Goal: Contribute content: Contribute content

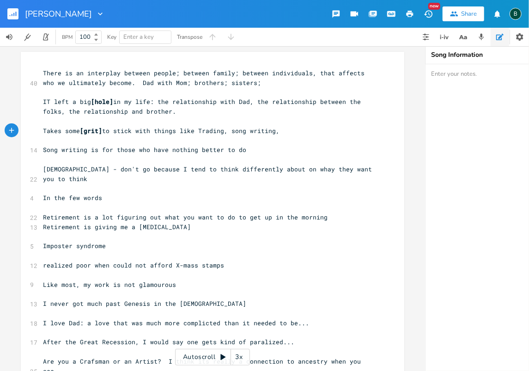
scroll to position [0, 29]
click at [278, 170] on span "[DEMOGRAPHIC_DATA] - don't go because I tend to think differently about on whay…" at bounding box center [209, 174] width 332 height 18
type textarea "t"
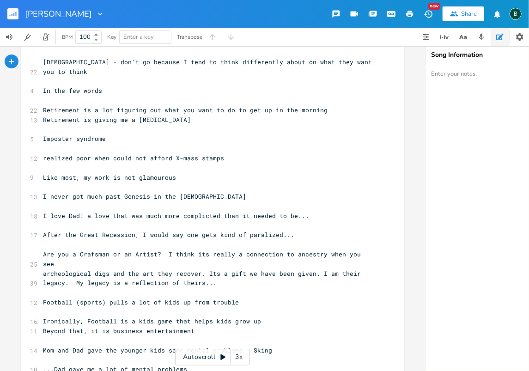
scroll to position [92, 0]
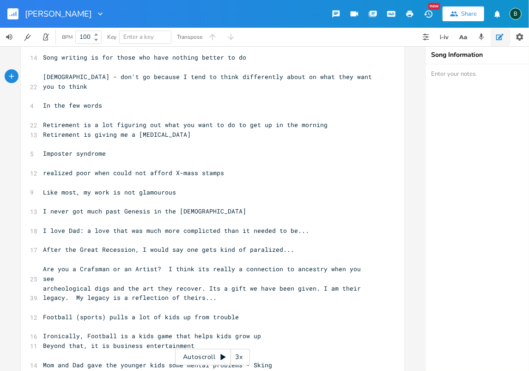
click at [15, 12] on rect "button" at bounding box center [12, 13] width 11 height 11
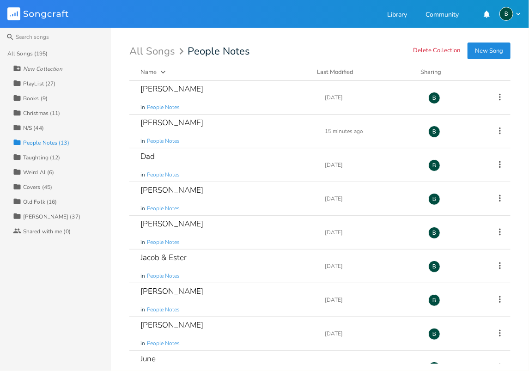
click at [38, 155] on div "Taughting (12)" at bounding box center [41, 158] width 37 height 6
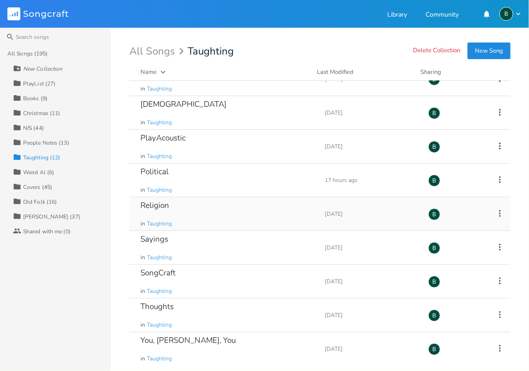
scroll to position [89, 0]
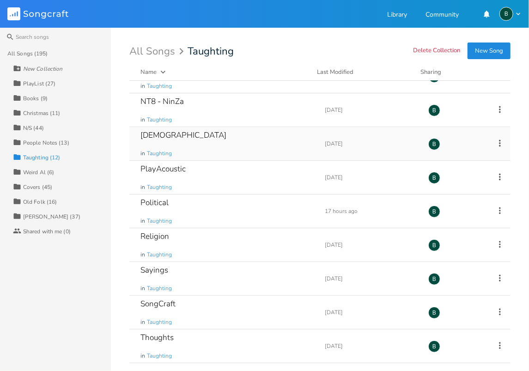
click at [168, 133] on div "[DEMOGRAPHIC_DATA]" at bounding box center [183, 135] width 86 height 8
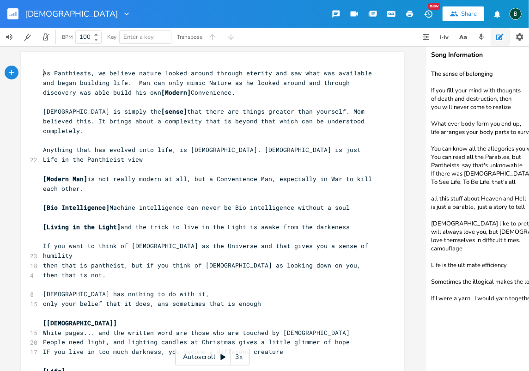
click at [41, 72] on pre "As Panthiests, we believe nature looked around through eterity and saw what was…" at bounding box center [207, 82] width 333 height 29
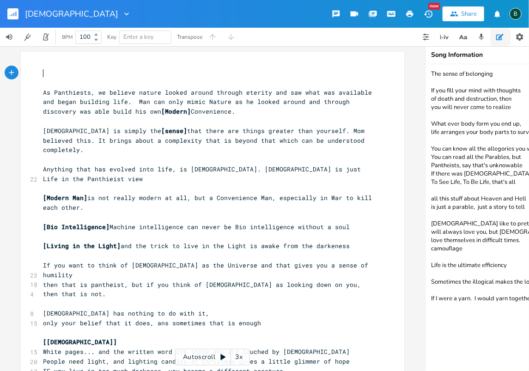
click at [44, 75] on pre "​" at bounding box center [207, 73] width 333 height 10
type textarea "[DEMOGRAPHIC_DATA] has nothing to do with it - untilyou"
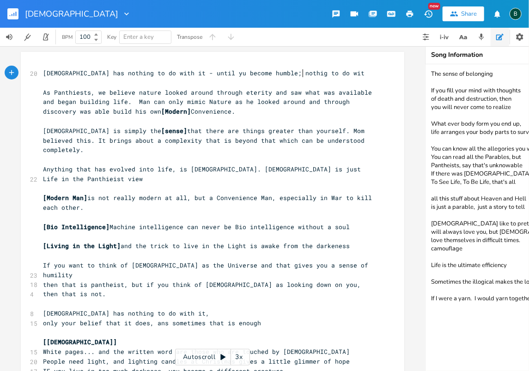
type textarea "yu become humble; nothig to do with"
click at [259, 74] on span "[DEMOGRAPHIC_DATA] has nothing to do with it - until yu become humble; nothig t…" at bounding box center [205, 73] width 325 height 8
type textarea "n"
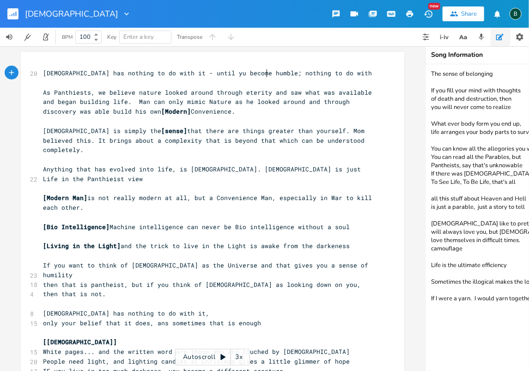
click at [308, 73] on pre "[DEMOGRAPHIC_DATA] has nothing to do with it - until yu become humble; nothing …" at bounding box center [207, 73] width 333 height 10
click at [180, 72] on span "[DEMOGRAPHIC_DATA] has nothing to do with it - until yu become humble; nothing …" at bounding box center [207, 73] width 329 height 8
type textarea "0"
type textarea "o"
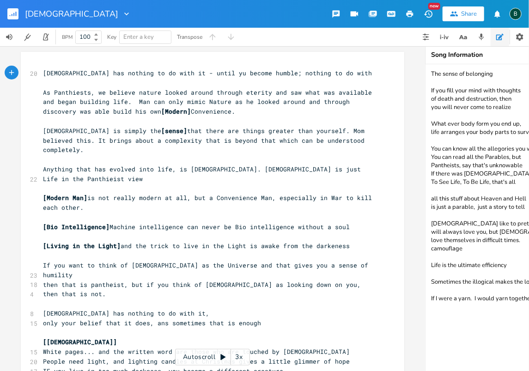
scroll to position [0, 3]
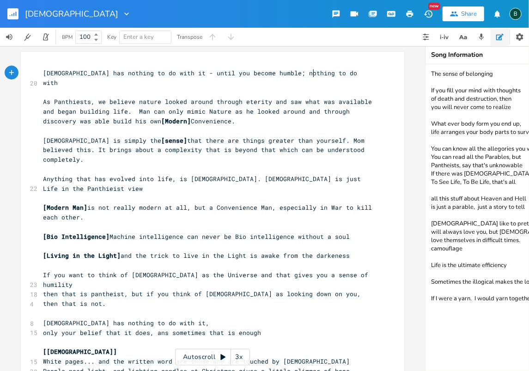
click at [311, 74] on pre "[DEMOGRAPHIC_DATA] has nothing to do with it - until you become humble; nothing…" at bounding box center [207, 77] width 333 height 19
type textarea "creating the world [DATE],"
drag, startPoint x: 246, startPoint y: 74, endPoint x: 314, endPoint y: 74, distance: 68.8
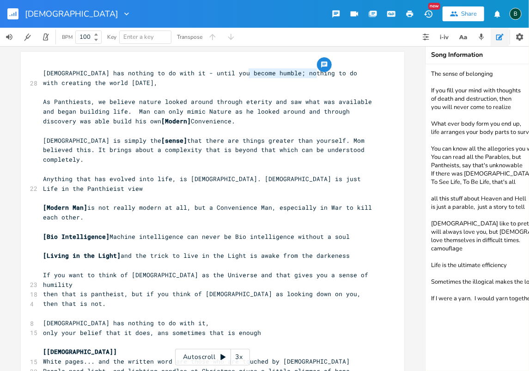
click at [314, 74] on span "[DEMOGRAPHIC_DATA] has nothing to do with it - until you become humble; nothing…" at bounding box center [202, 78] width 318 height 18
type textarea "​"
click at [355, 73] on span "[DEMOGRAPHIC_DATA] has nothing to do with it - until you become humble; creatin…" at bounding box center [200, 78] width 314 height 18
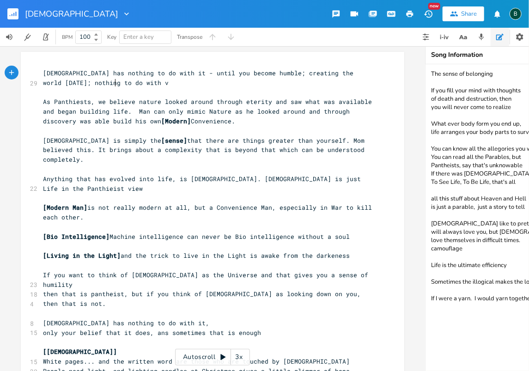
scroll to position [0, 6]
type textarea "; vi"
type textarea "[PERSON_NAME]"
click at [116, 82] on span "[DEMOGRAPHIC_DATA] has nothing to do with it - until you become humble; creatin…" at bounding box center [200, 78] width 314 height 18
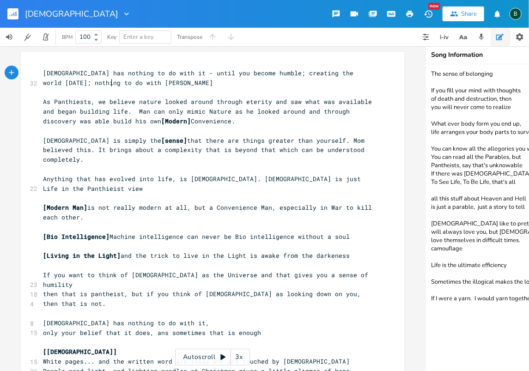
type textarea "V"
click at [149, 82] on span "[DEMOGRAPHIC_DATA] has nothing to do with it - until you become humble; creatin…" at bounding box center [200, 78] width 314 height 18
type textarea "; nothing to do with parting of the seas'"
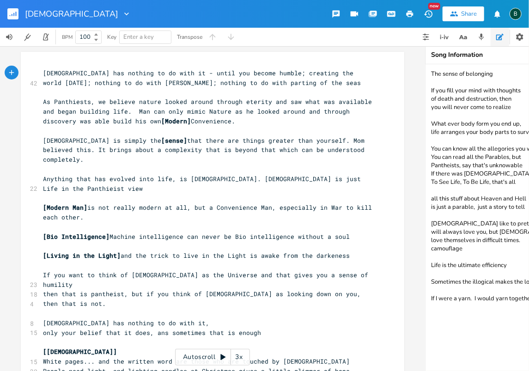
scroll to position [0, 107]
type textarea ";"
click at [243, 73] on span "[DEMOGRAPHIC_DATA] has nothing to do with it - until you become humble; creatin…" at bounding box center [203, 78] width 321 height 18
type textarea "-"
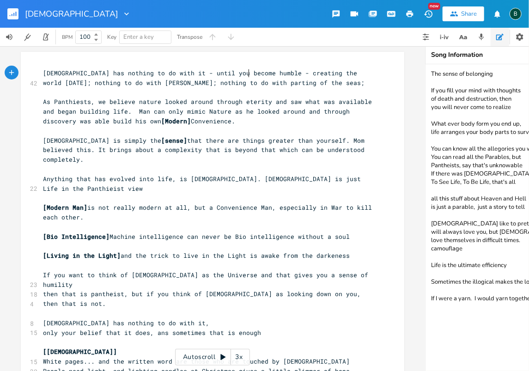
scroll to position [0, 3]
click at [248, 72] on span "[DEMOGRAPHIC_DATA] has nothing to do with it - until you become humble - creati…" at bounding box center [203, 78] width 321 height 18
type textarea "​"
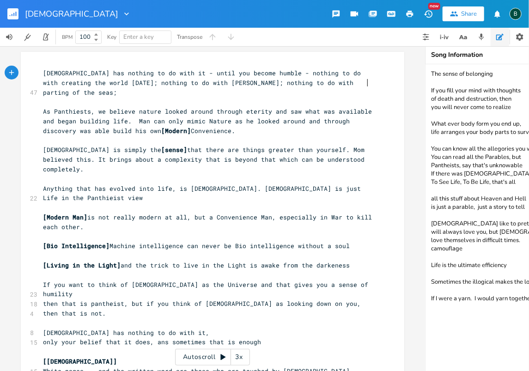
click at [364, 83] on span "[DEMOGRAPHIC_DATA] has nothing to do with it - until you become humble - nothin…" at bounding box center [203, 83] width 321 height 28
type textarea "ect. ONly that when you become humble"
click at [67, 91] on span "[DEMOGRAPHIC_DATA] has nothing to do with it - until you become humble - nothin…" at bounding box center [203, 83] width 321 height 28
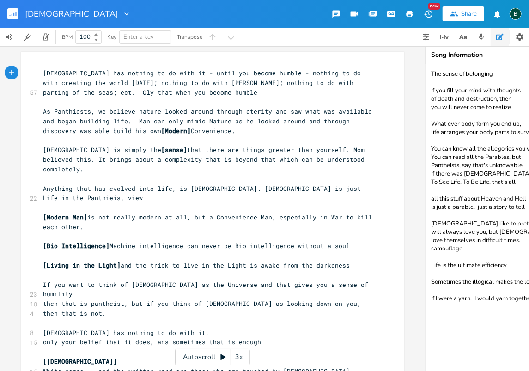
type textarea "n"
click at [54, 93] on span "[DEMOGRAPHIC_DATA] has nothing to do with it - until you become humble - nothin…" at bounding box center [203, 83] width 321 height 28
type textarea "..."
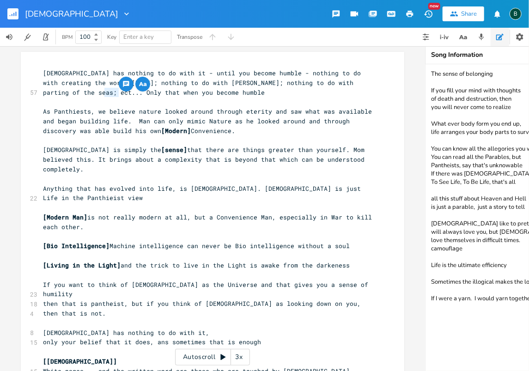
drag, startPoint x: 116, startPoint y: 93, endPoint x: 102, endPoint y: 91, distance: 14.4
click at [102, 91] on span "[DEMOGRAPHIC_DATA] has nothing to do with it - until you become humble - nothin…" at bounding box center [203, 83] width 321 height 28
type textarea "if"
click at [174, 91] on span "[DEMOGRAPHIC_DATA] has nothing to do with it - until you become humble - nothin…" at bounding box center [203, 83] width 321 height 28
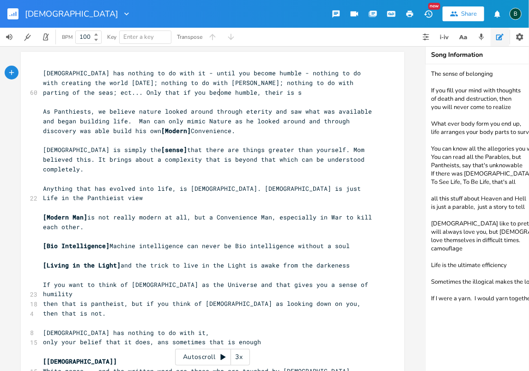
type textarea ", their is se"
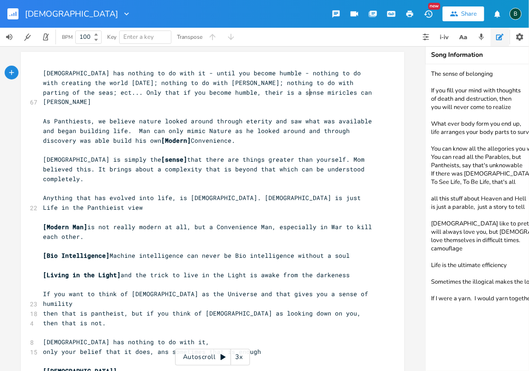
type textarea "a sense miricles can happen"
drag, startPoint x: 198, startPoint y: 92, endPoint x: 190, endPoint y: 93, distance: 8.4
click at [190, 93] on span "[DEMOGRAPHIC_DATA] has nothing to do with it - until you become humble - nothin…" at bounding box center [209, 87] width 332 height 37
type textarea "re"
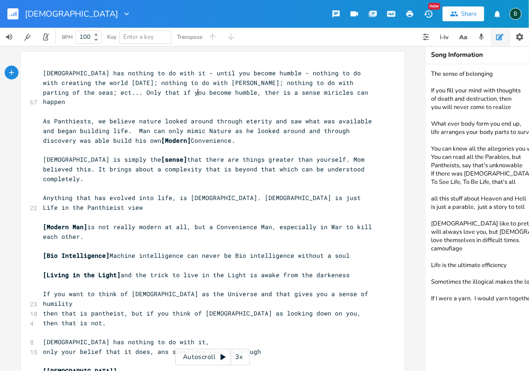
scroll to position [0, 5]
click at [310, 92] on span "[DEMOGRAPHIC_DATA] has nothing to do with it - until you become humble - nothin…" at bounding box center [209, 87] width 332 height 37
type textarea "..."
click at [177, 81] on span "[DEMOGRAPHIC_DATA] has nothing to do with it - until you become humble - nothin…" at bounding box center [209, 87] width 332 height 37
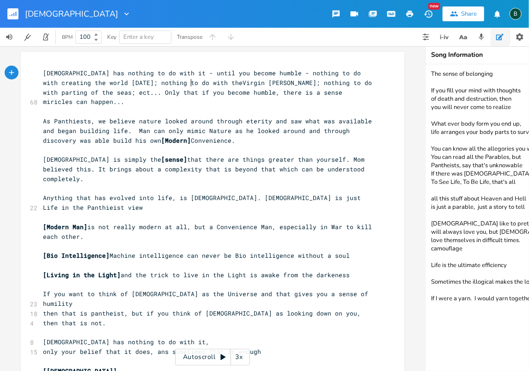
type textarea "the"
click at [344, 92] on span "[DEMOGRAPHIC_DATA] has nothing to do with it - until you become humble - nothin…" at bounding box center [205, 87] width 325 height 37
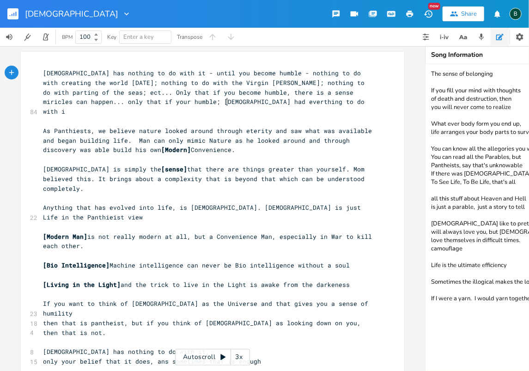
type textarea "only that if your humble; [DEMOGRAPHIC_DATA] had everthing to do with it"
click at [158, 102] on span "[DEMOGRAPHIC_DATA] has nothing to do with it - until you become humble - nothin…" at bounding box center [205, 92] width 325 height 47
type textarea "y"
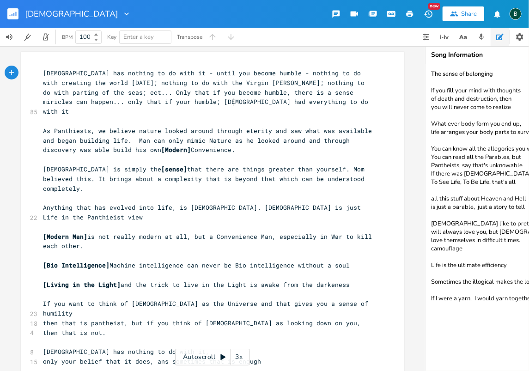
click at [230, 101] on span "[DEMOGRAPHIC_DATA] has nothing to do with it - until you become humble - nothin…" at bounding box center [207, 92] width 329 height 47
click at [52, 100] on span "[DEMOGRAPHIC_DATA] has nothing to do with it - until you become humble - nothin…" at bounding box center [207, 92] width 329 height 47
type textarea "n,"
